Goal: Information Seeking & Learning: Learn about a topic

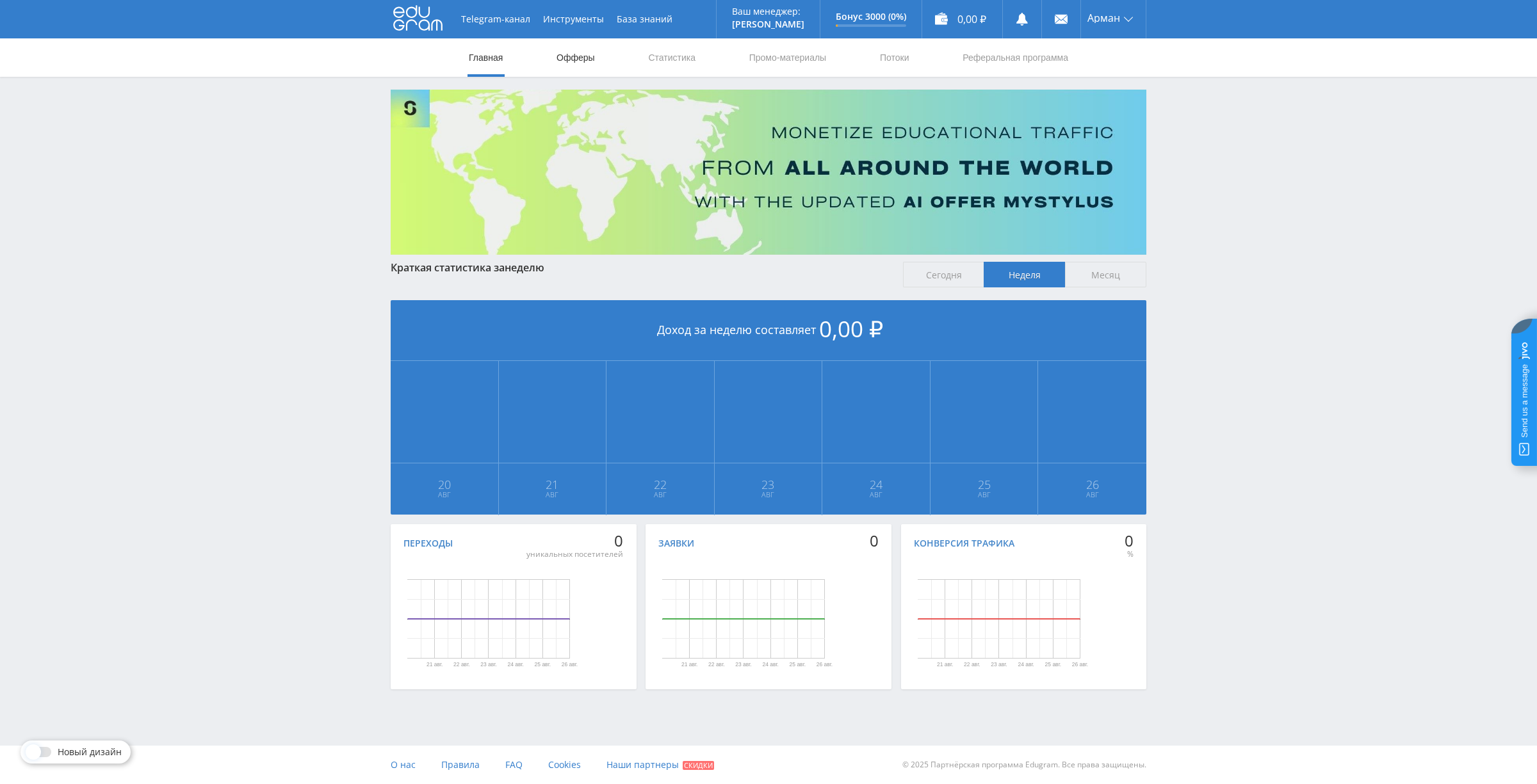
click at [575, 67] on link "Офферы" at bounding box center [575, 58] width 41 height 39
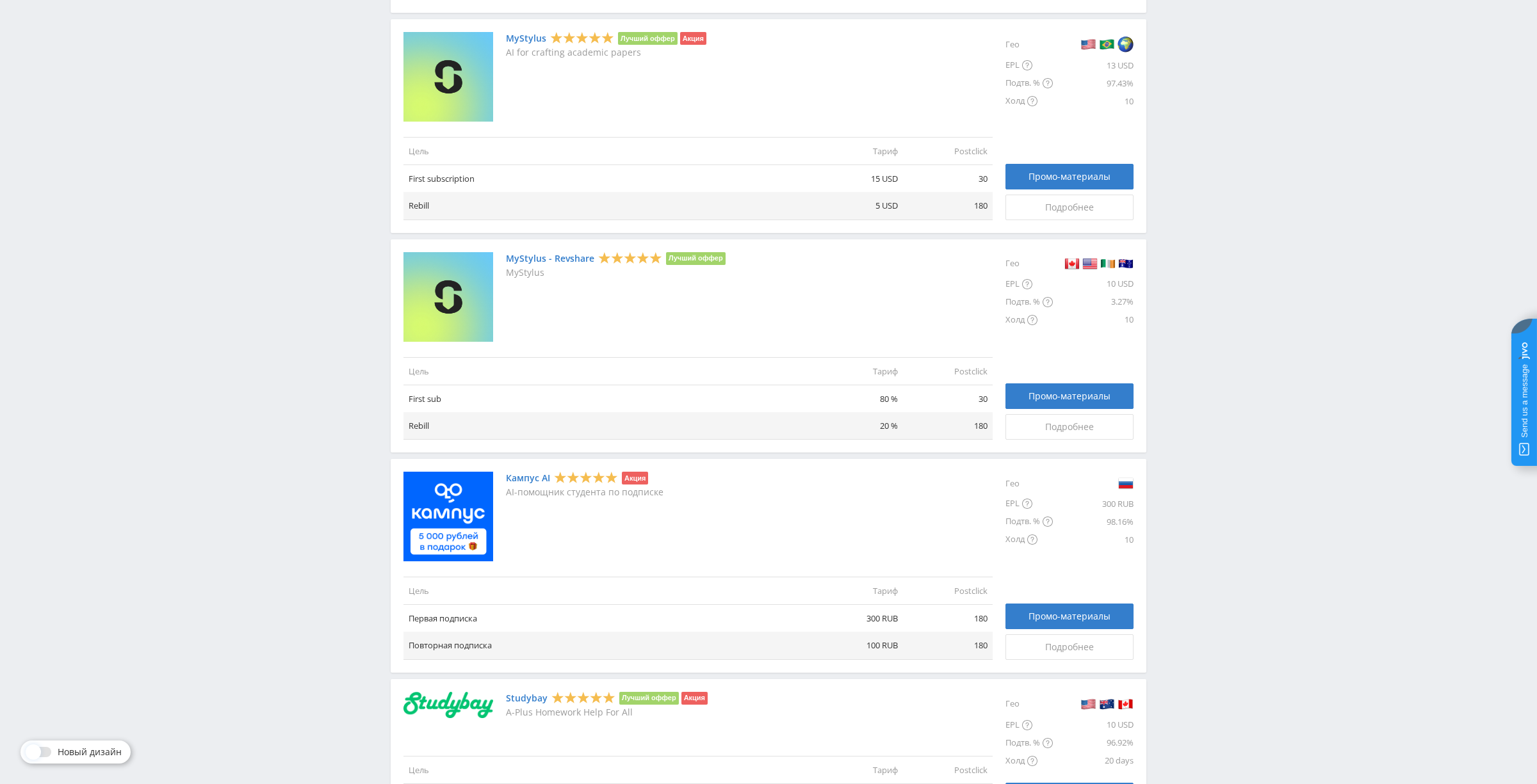
scroll to position [334, 0]
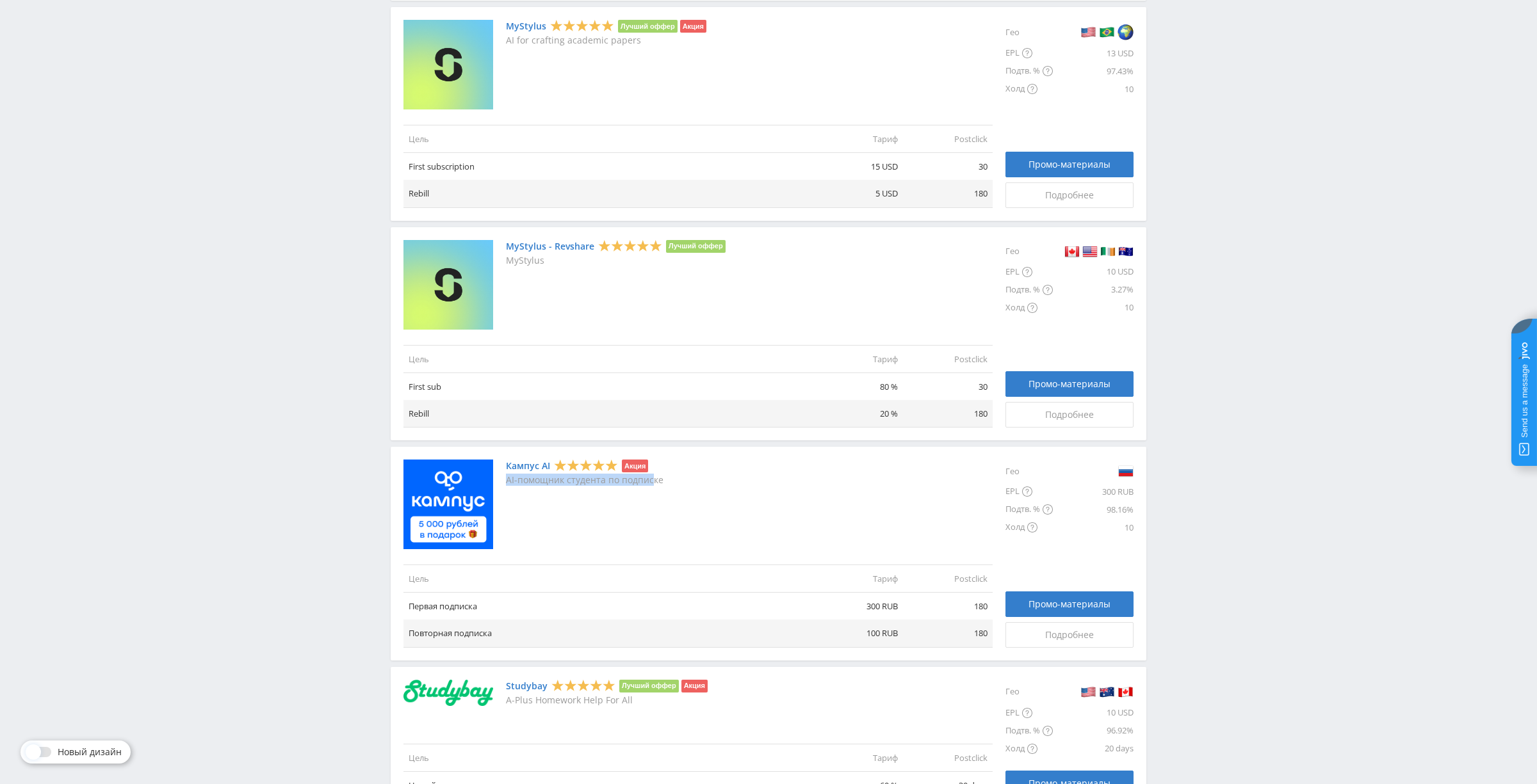
drag, startPoint x: 556, startPoint y: 474, endPoint x: 655, endPoint y: 478, distance: 99.1
click at [654, 478] on p "AI-помощник студента по подписке" at bounding box center [585, 481] width 157 height 11
click at [706, 473] on div "Кампус AI Акция AI-помощник студента по подписке" at bounding box center [698, 504] width 589 height 89
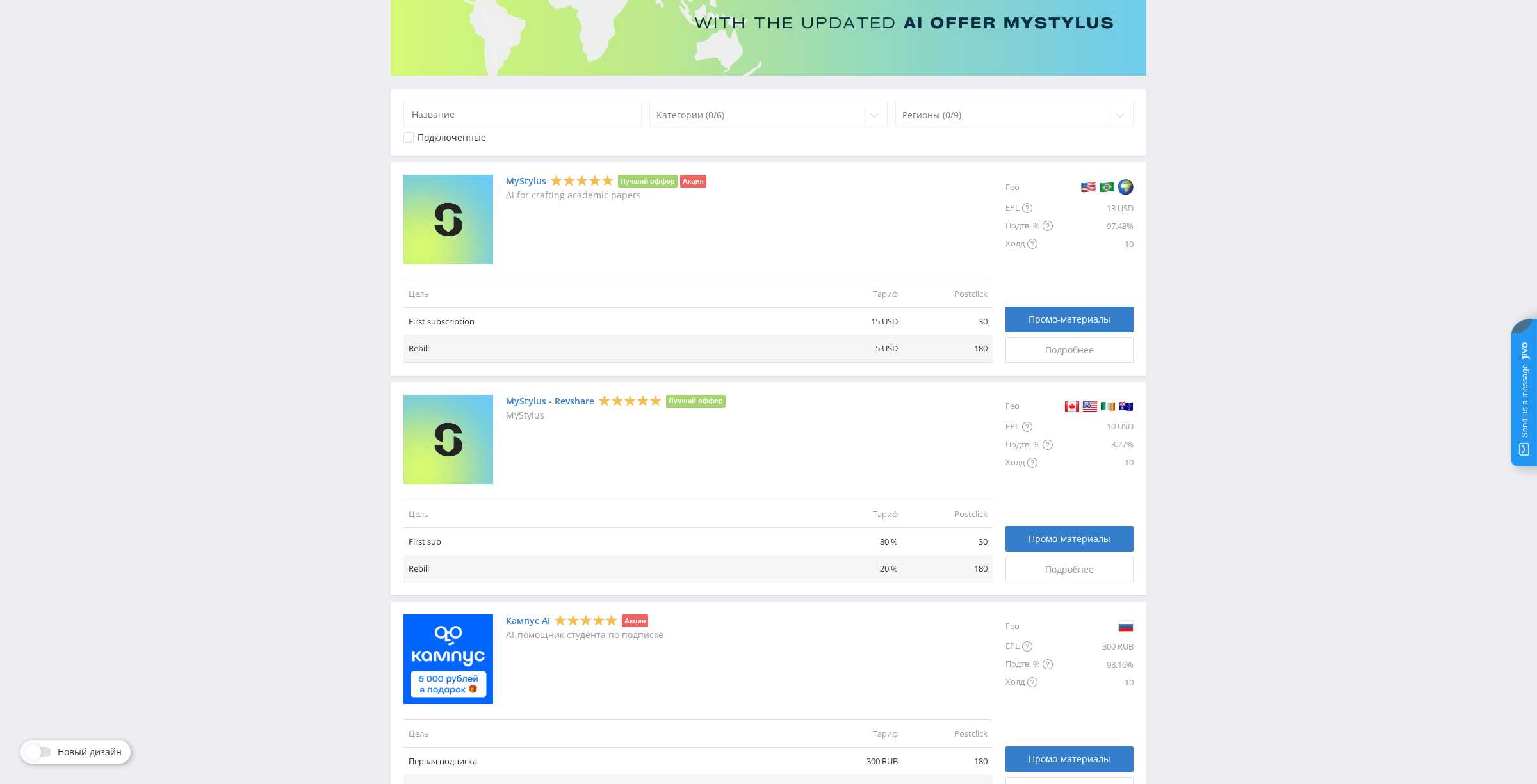
scroll to position [0, 0]
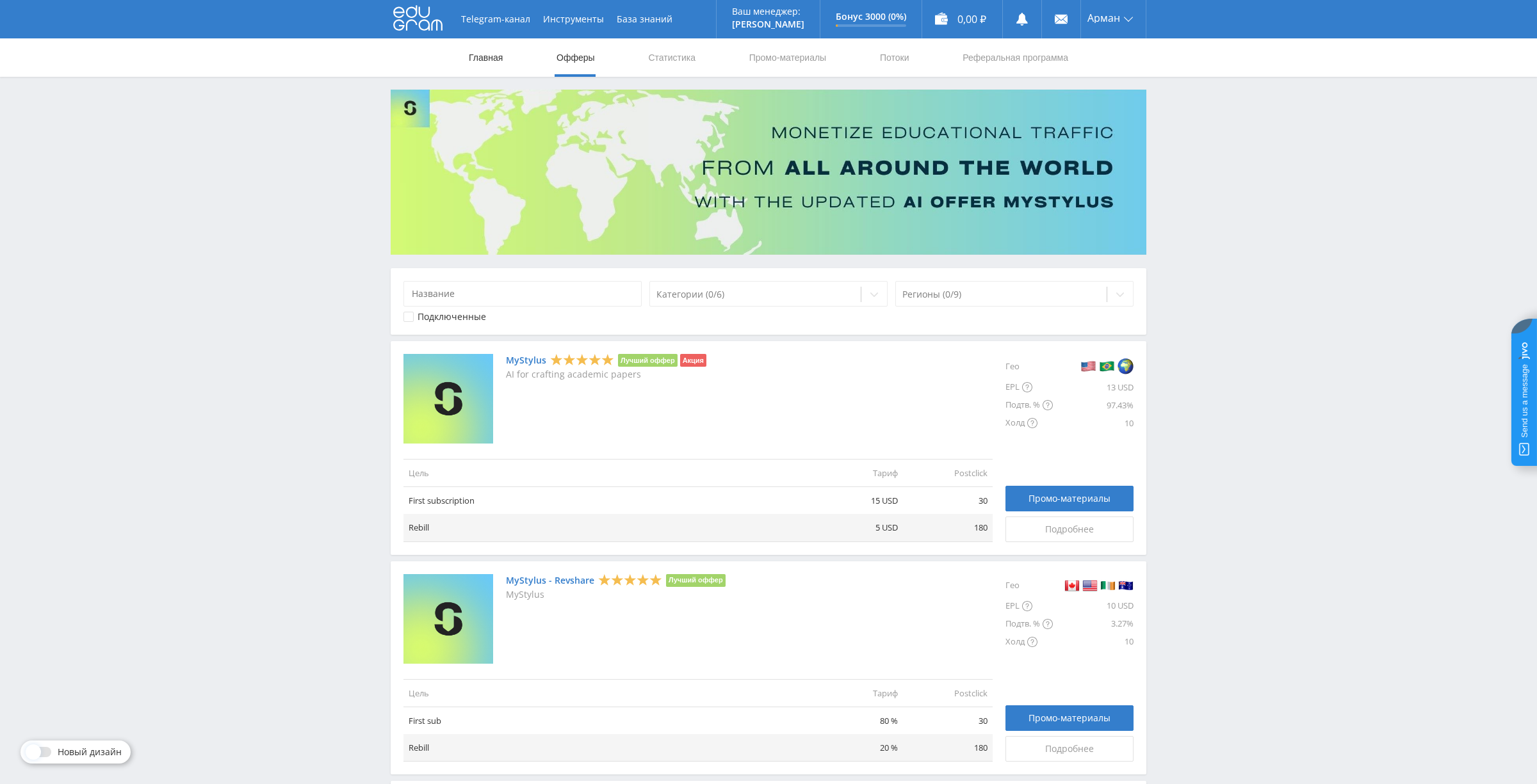
click at [482, 70] on link "Главная" at bounding box center [485, 58] width 36 height 39
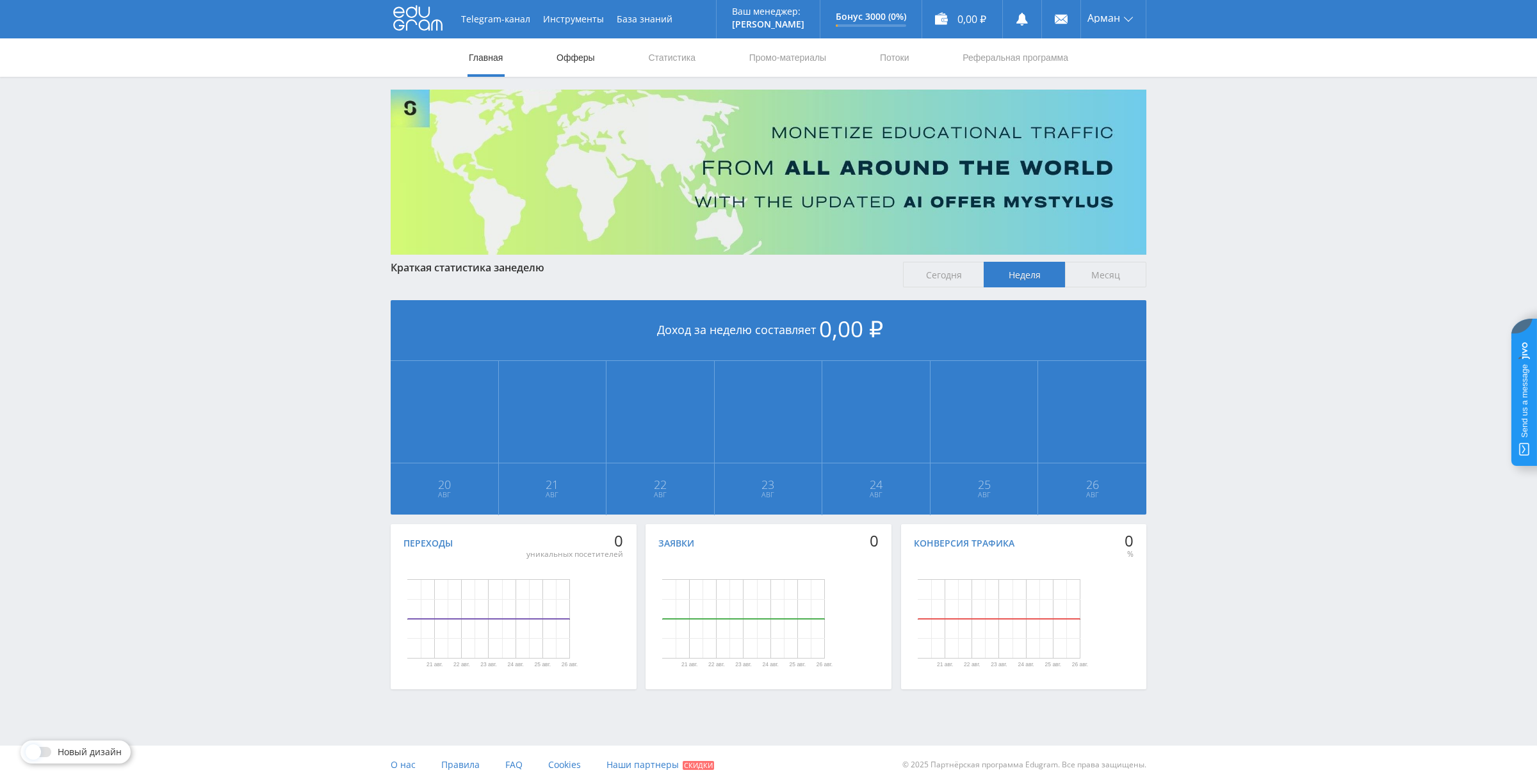
click at [566, 61] on link "Офферы" at bounding box center [575, 58] width 41 height 39
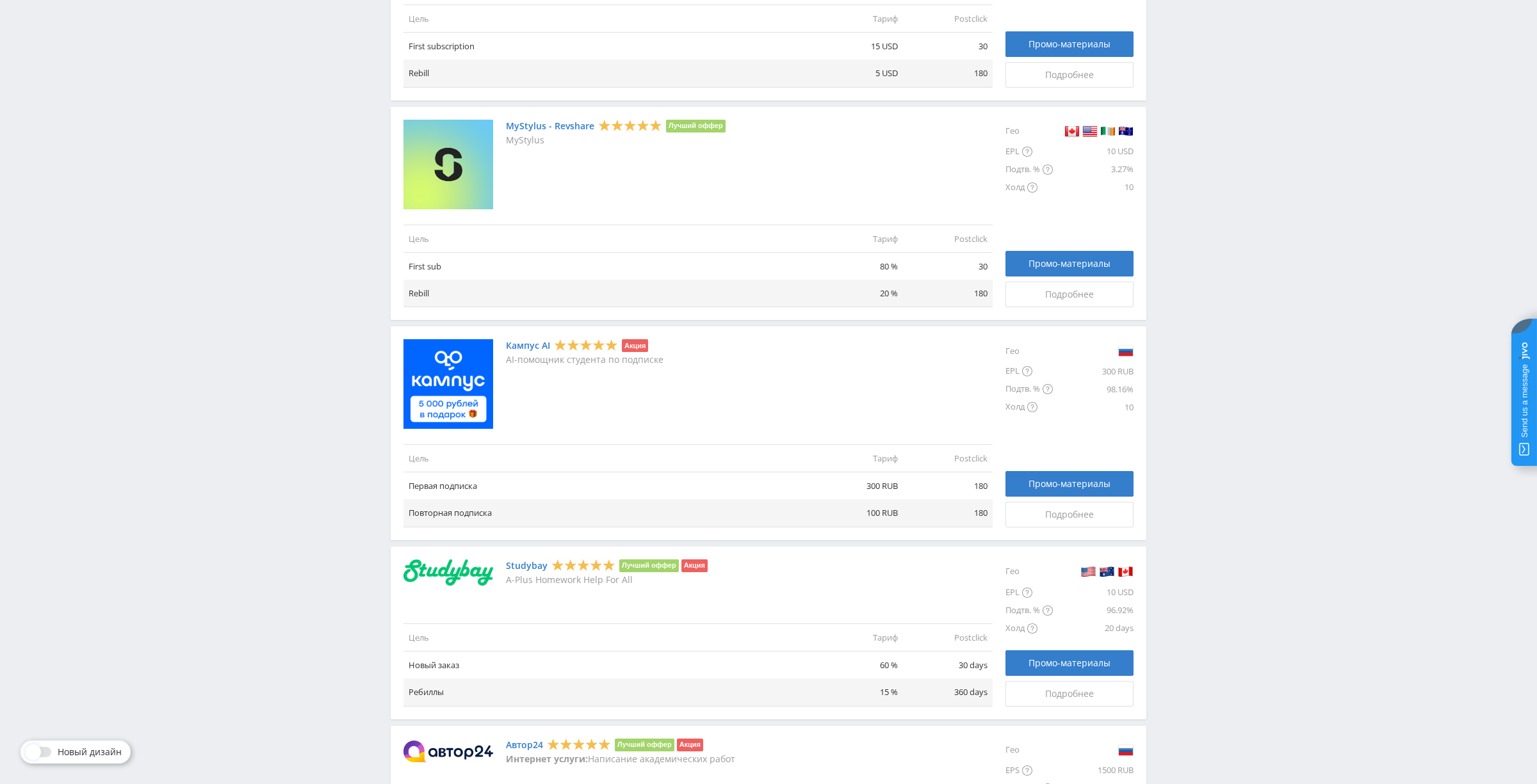
scroll to position [587, 0]
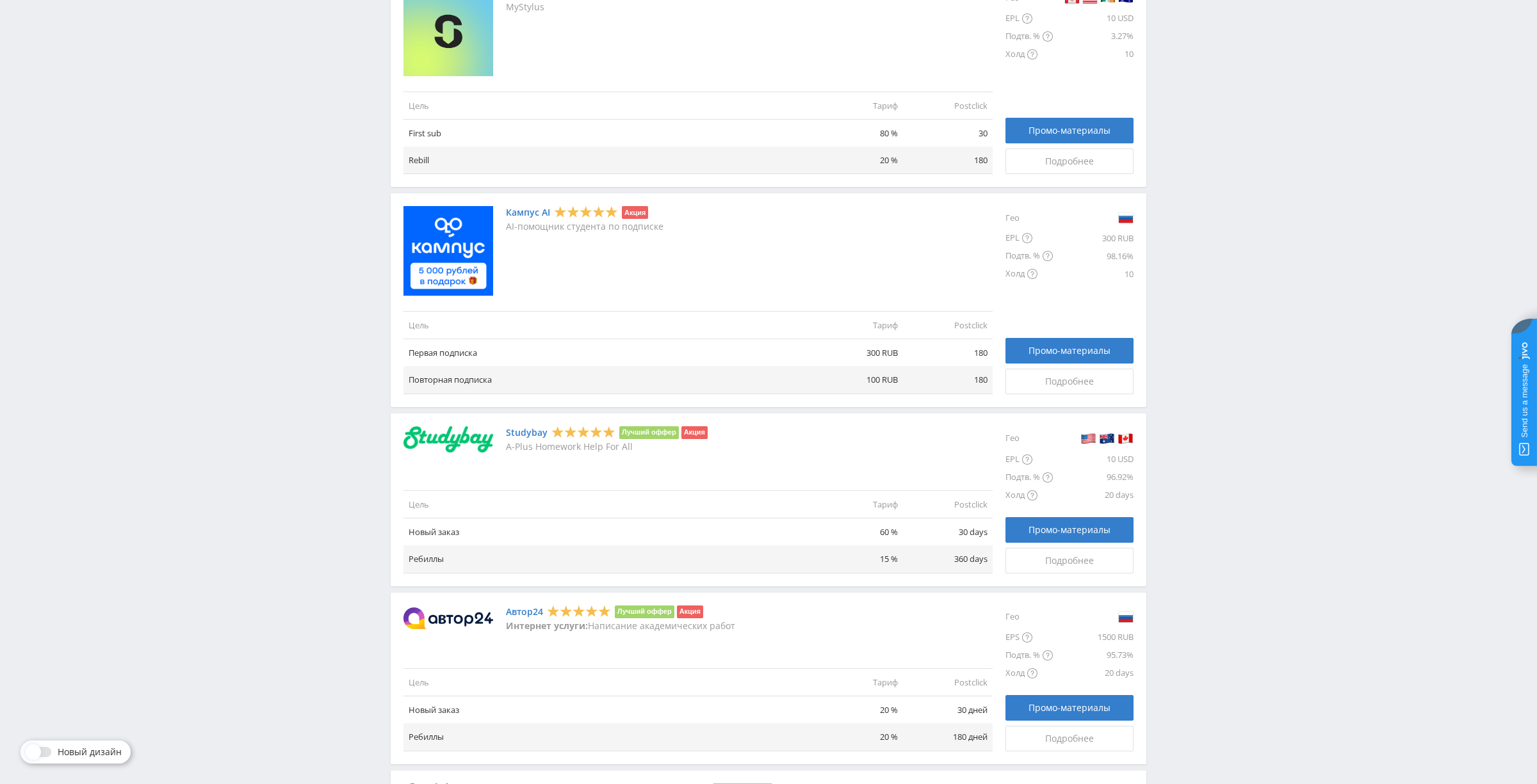
click at [534, 207] on link "Кампус AI" at bounding box center [528, 213] width 44 height 11
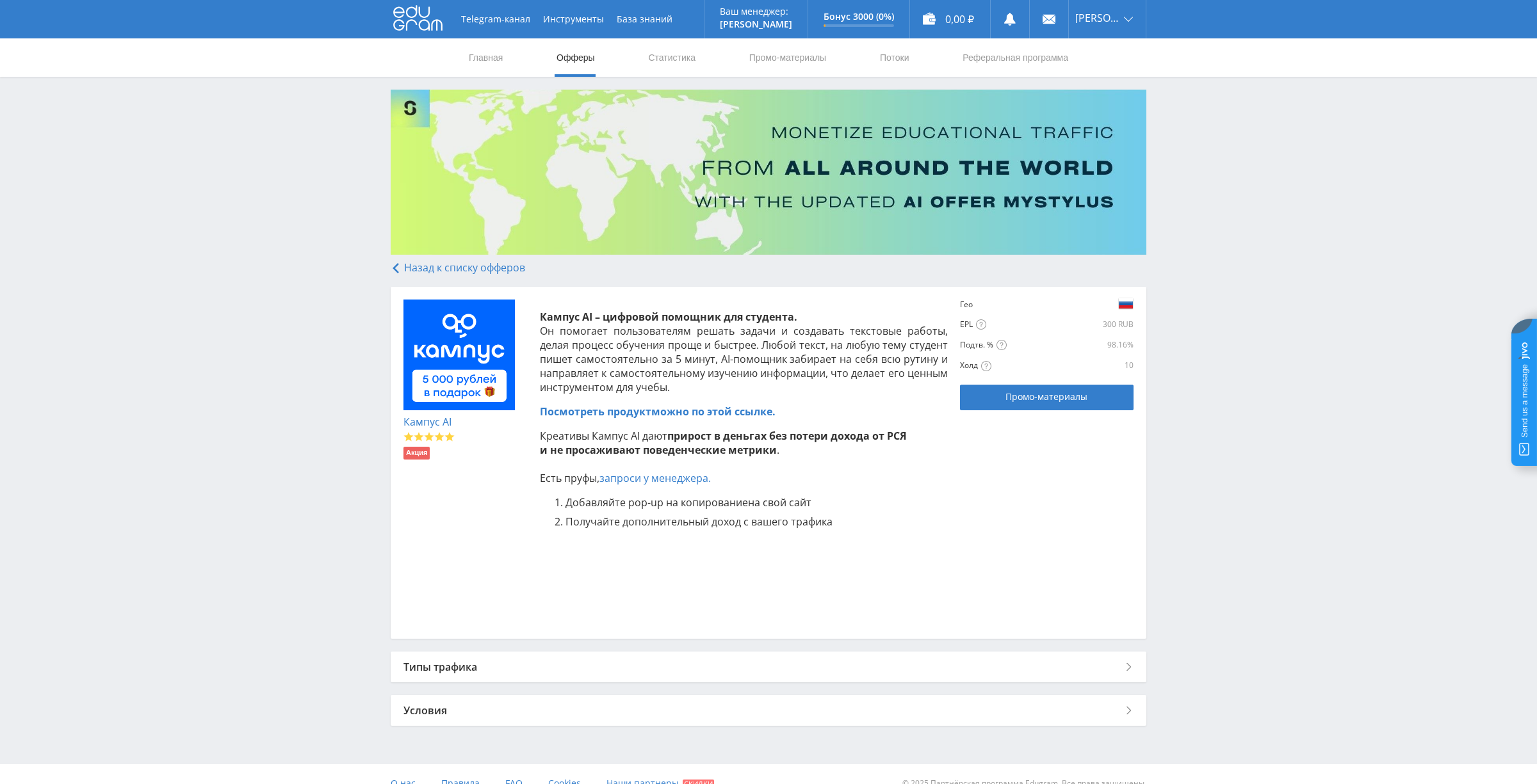
scroll to position [18, 0]
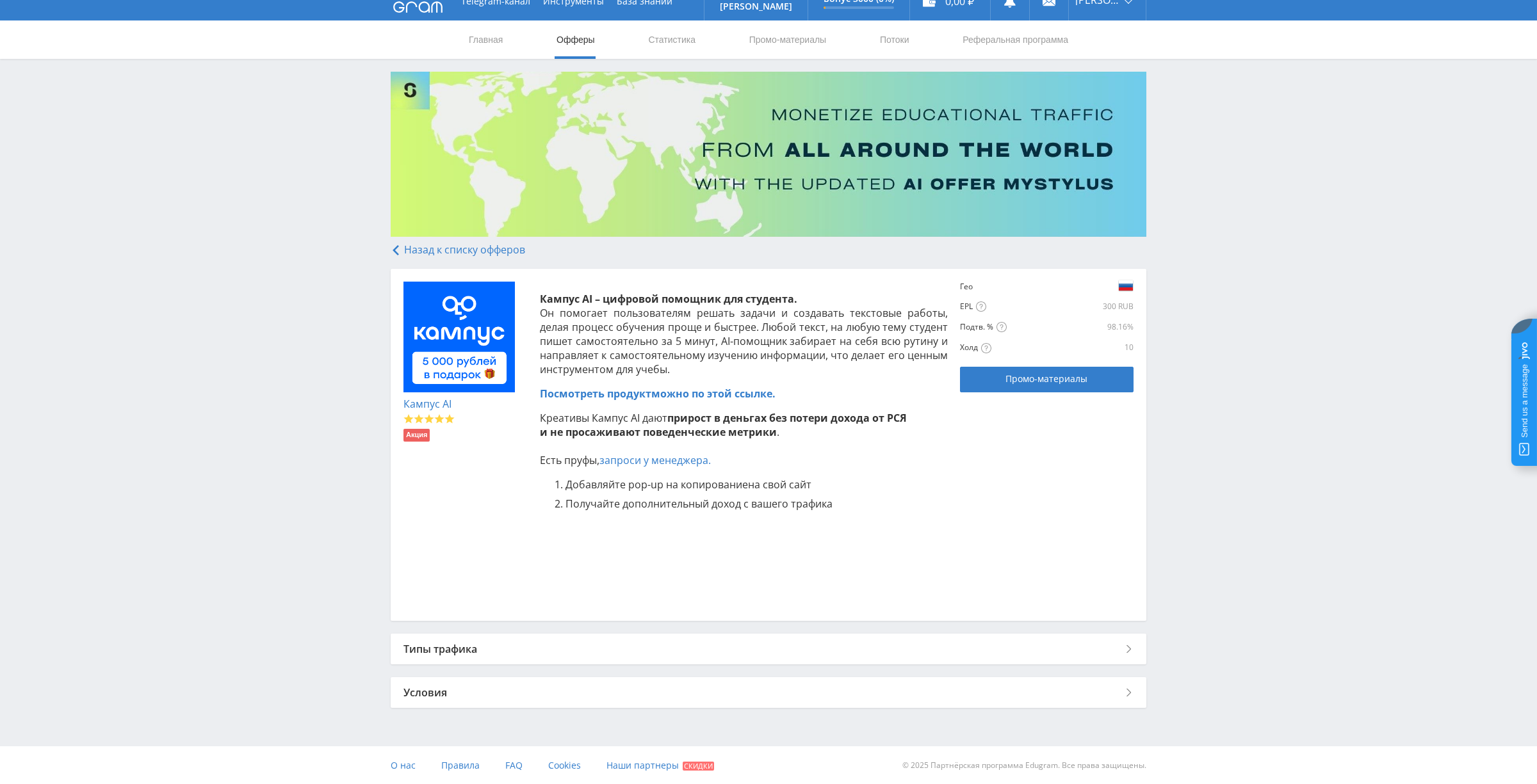
click at [1024, 637] on div "Типы трафика" at bounding box center [768, 649] width 756 height 31
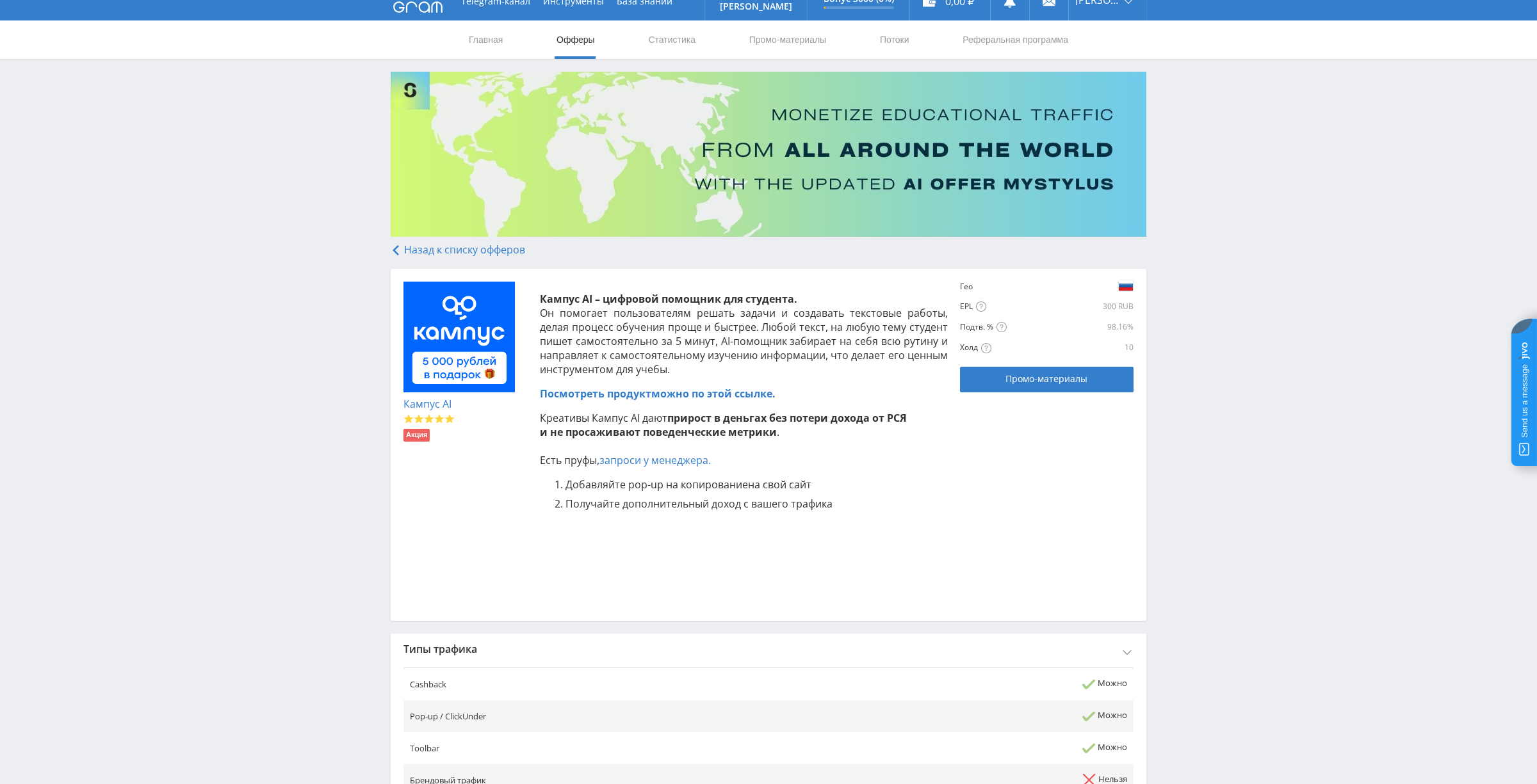
click at [1024, 637] on div "Типы трафика" at bounding box center [768, 649] width 756 height 31
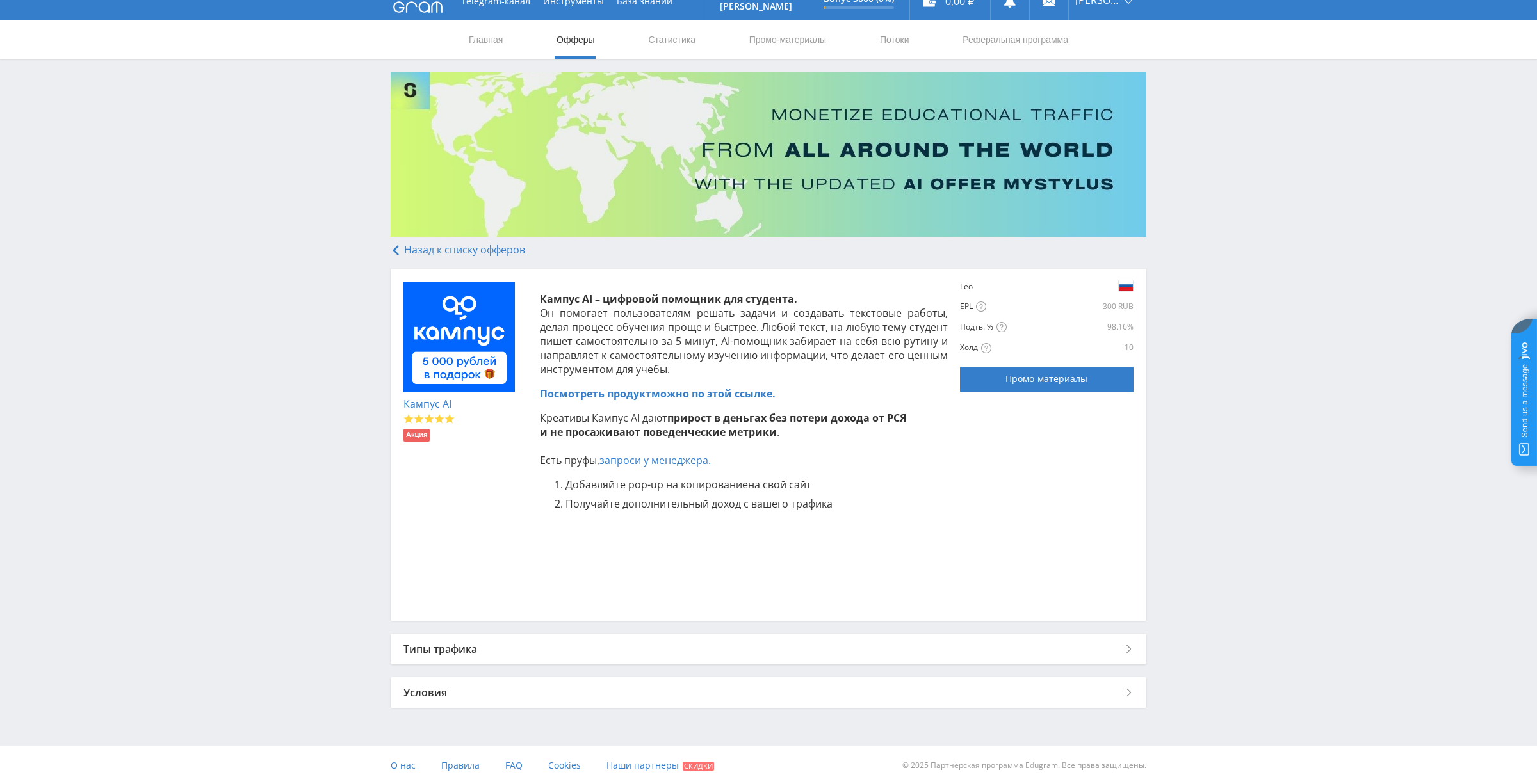
scroll to position [0, 0]
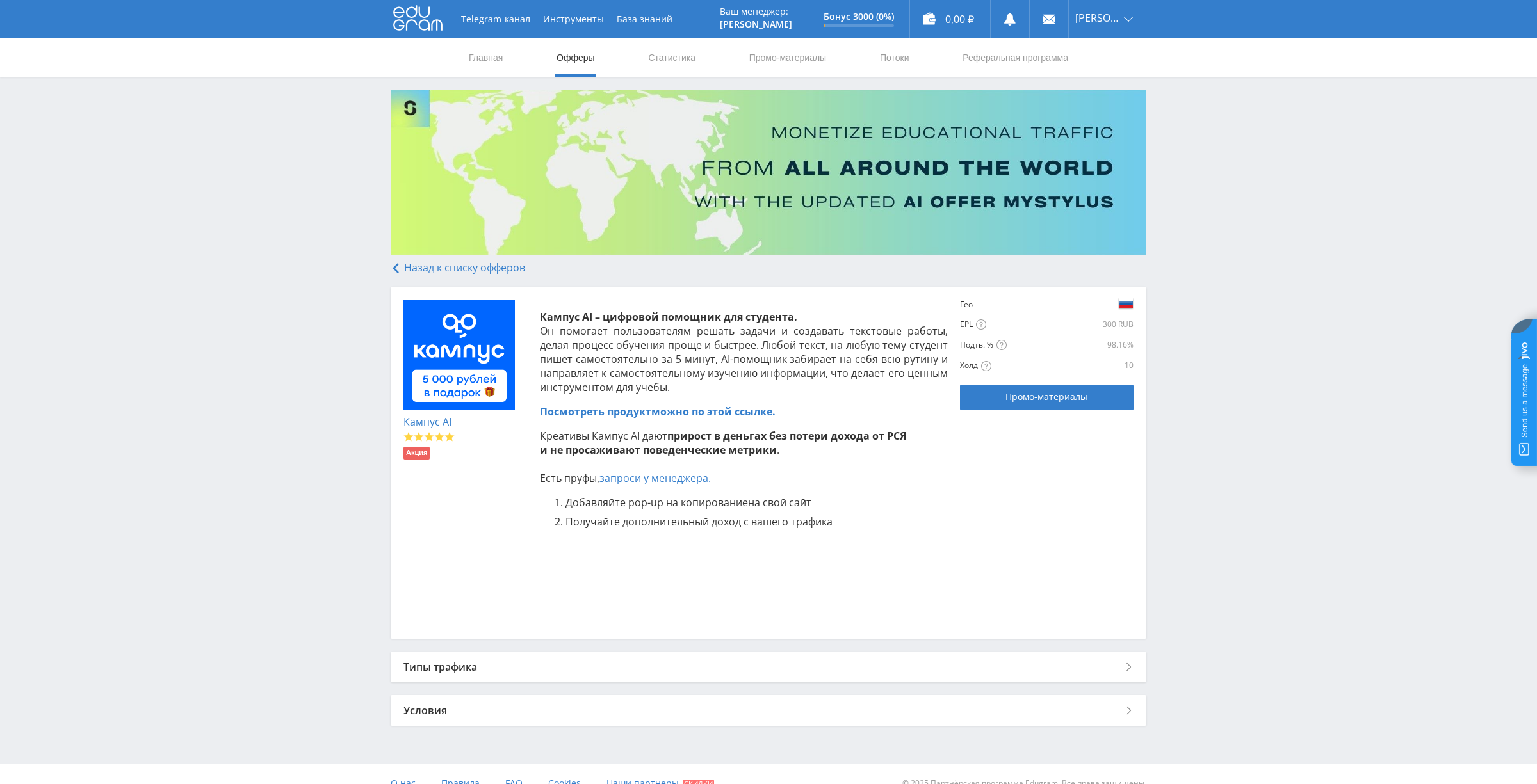
click at [1164, 373] on div "Telegram-канал Инструменты База знаний Ваш менеджер: Valeria Valeria Online @va…" at bounding box center [768, 401] width 1537 height 803
